Goal: Task Accomplishment & Management: Manage account settings

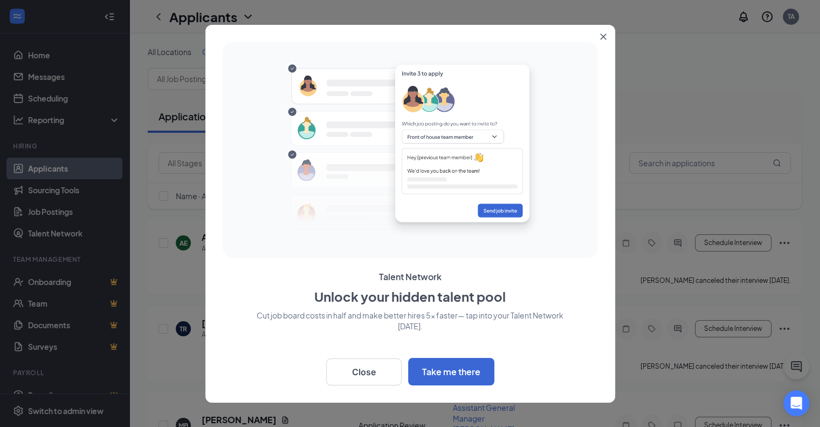
click at [607, 39] on button "Close" at bounding box center [605, 34] width 19 height 19
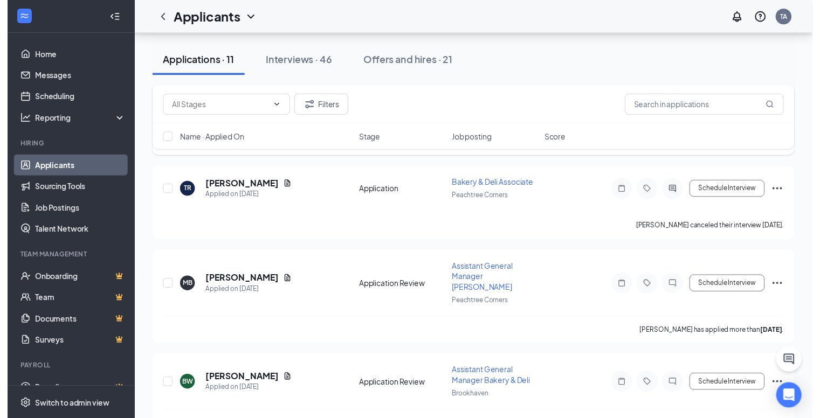
scroll to position [162, 0]
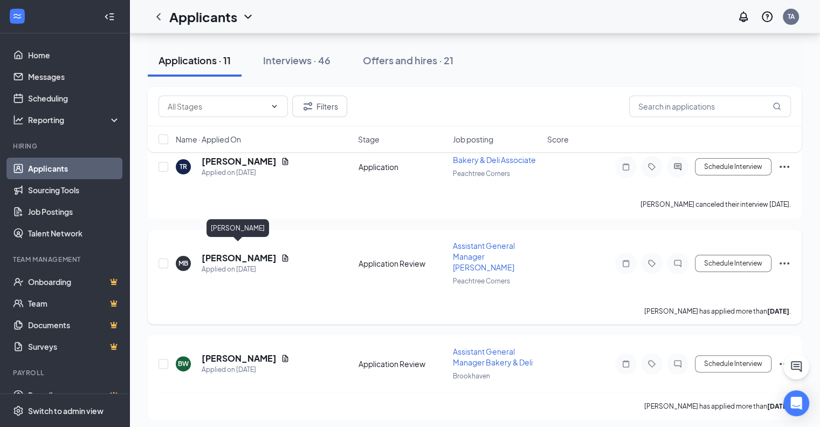
click at [246, 252] on h5 "[PERSON_NAME]" at bounding box center [239, 258] width 75 height 12
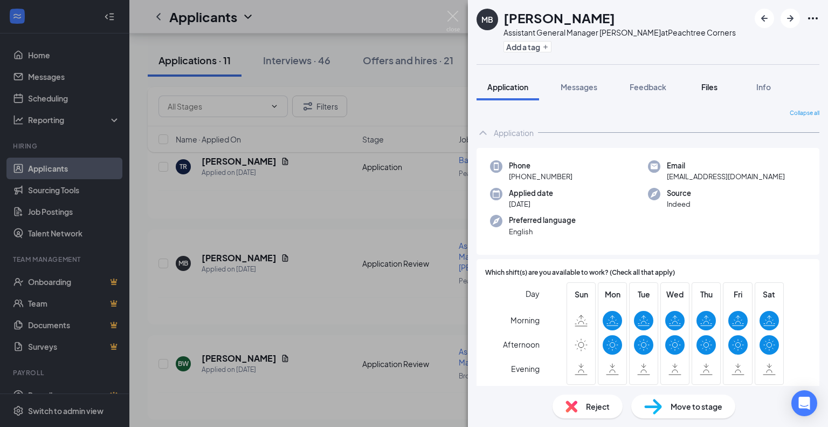
click at [708, 85] on span "Files" at bounding box center [710, 87] width 16 height 10
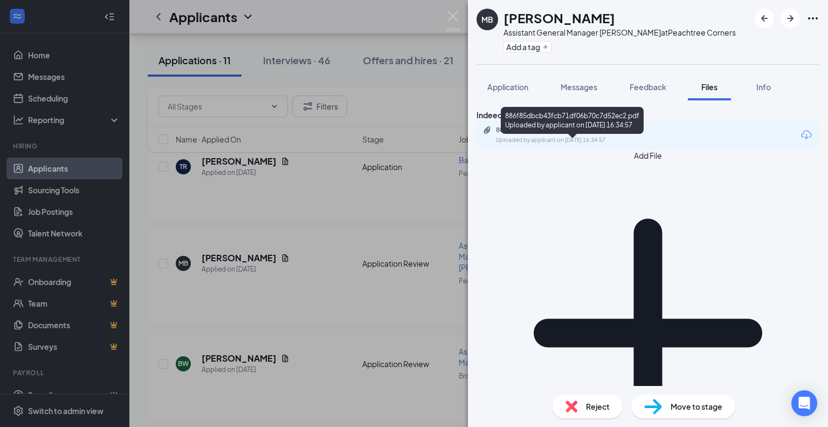
click at [541, 145] on div "Uploaded by applicant on [DATE] 16:34:57" at bounding box center [577, 140] width 162 height 9
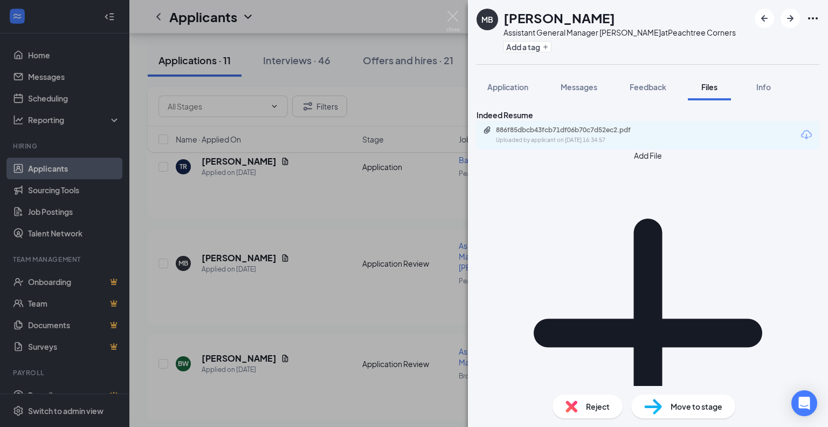
click at [308, 407] on div "MB [PERSON_NAME] Assistant General Manager Bakery Deli at [GEOGRAPHIC_DATA] Add…" at bounding box center [414, 213] width 828 height 427
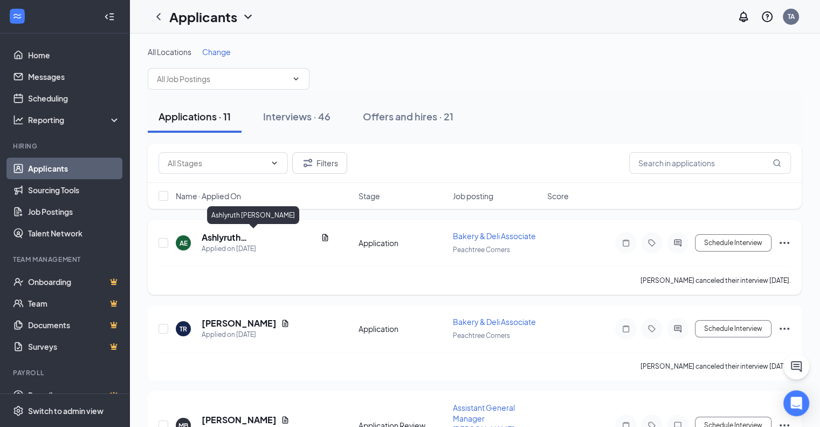
click at [224, 242] on h5 "Ashlyruth [PERSON_NAME]" at bounding box center [259, 237] width 115 height 12
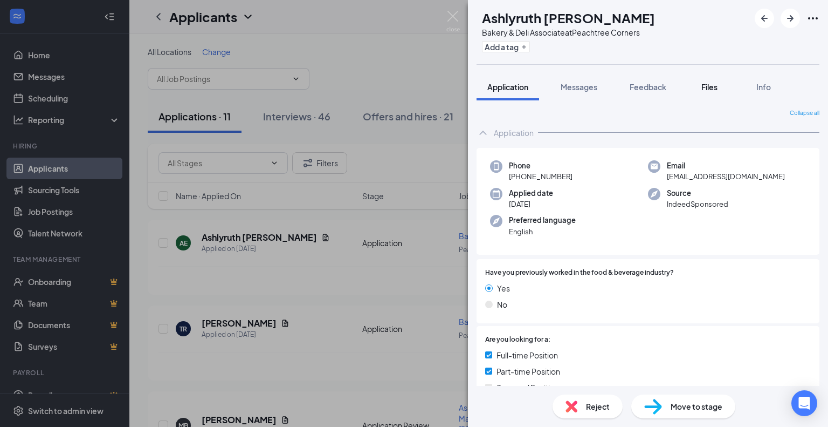
click at [712, 88] on span "Files" at bounding box center [710, 87] width 16 height 10
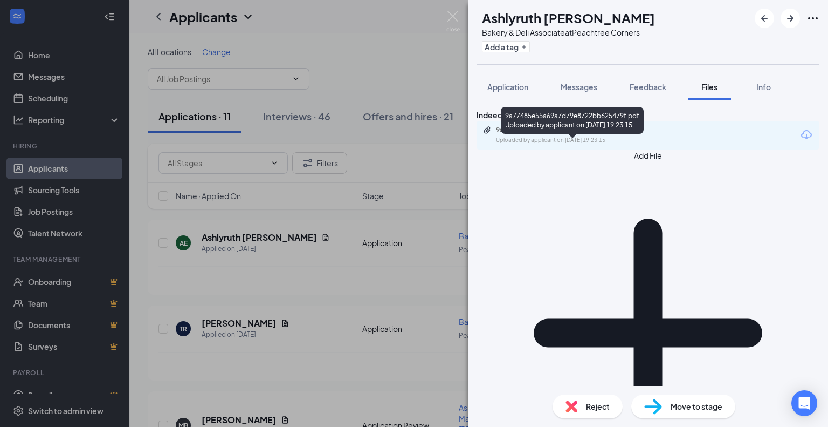
click at [594, 145] on div "Uploaded by applicant on [DATE] 19:23:15" at bounding box center [577, 140] width 162 height 9
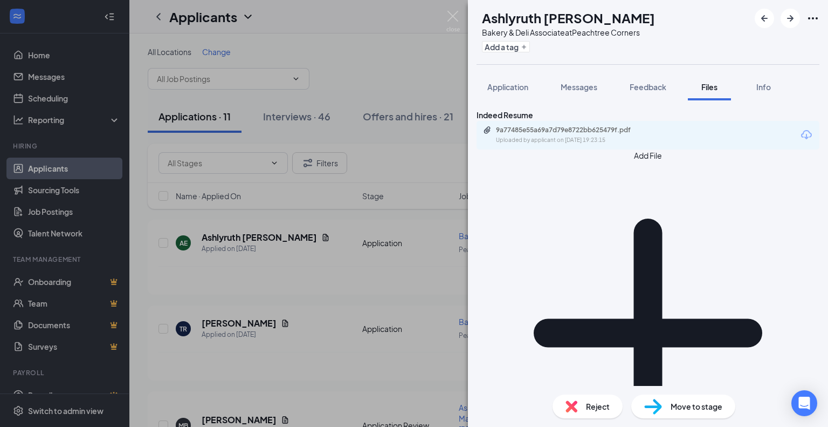
click at [414, 69] on div "AE Ashlyruth [PERSON_NAME] Bakery & Deli Associate at [GEOGRAPHIC_DATA] Add a t…" at bounding box center [414, 213] width 828 height 427
